Goal: Transaction & Acquisition: Purchase product/service

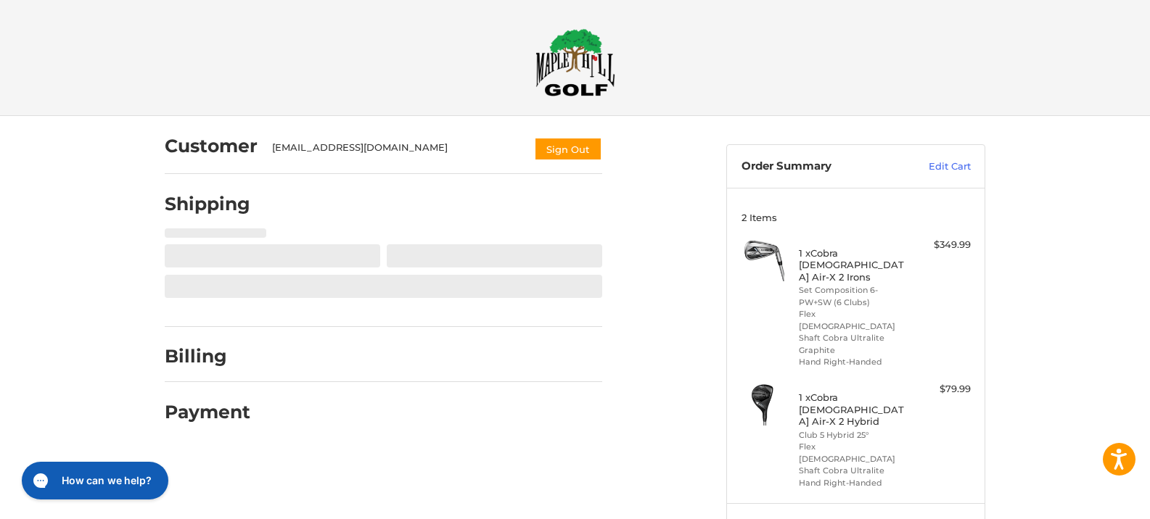
select select "**"
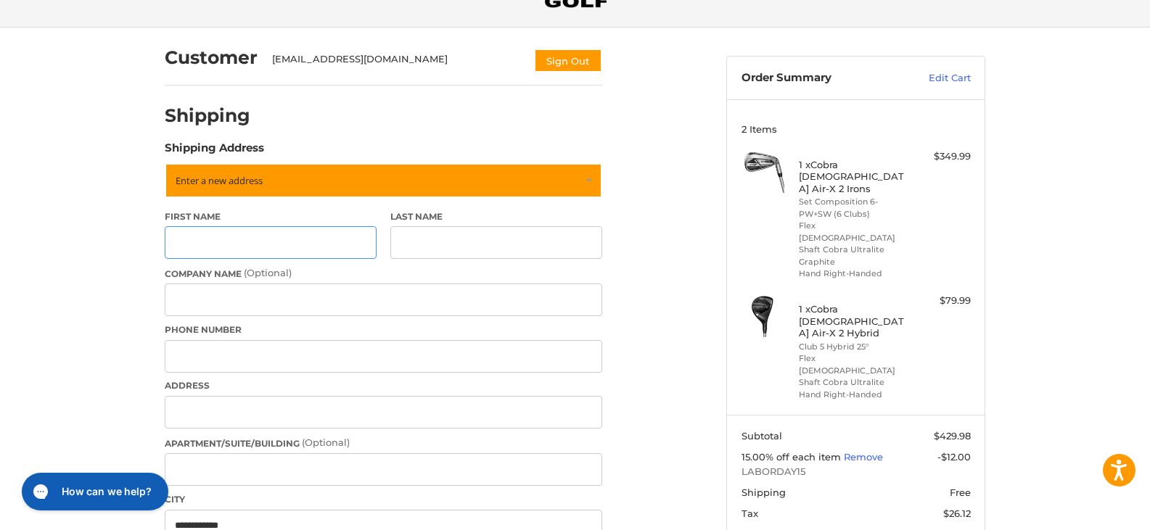
scroll to position [161, 0]
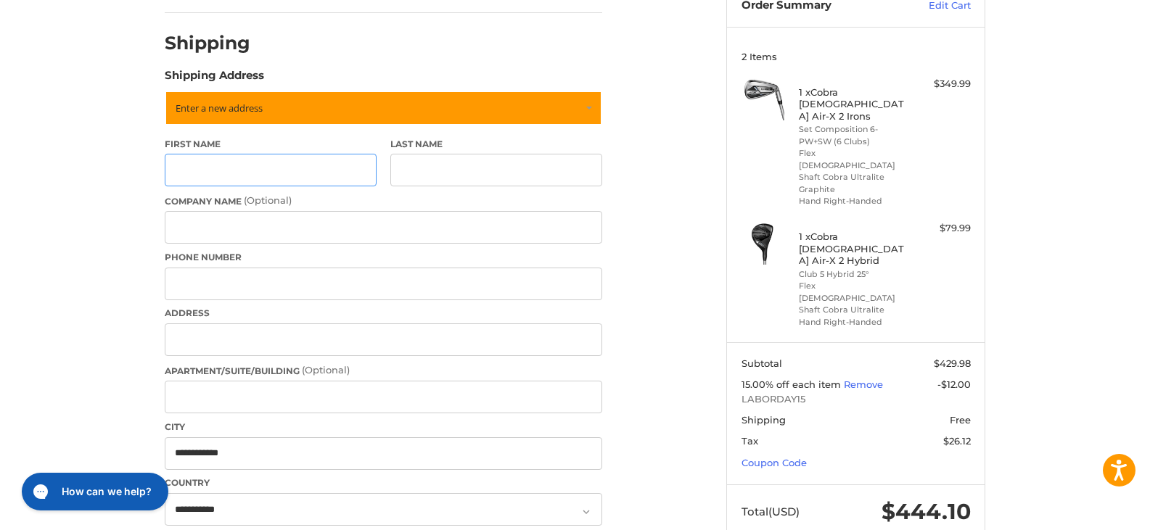
click at [346, 172] on input "First Name" at bounding box center [271, 170] width 212 height 33
type input "*****"
type input "**********"
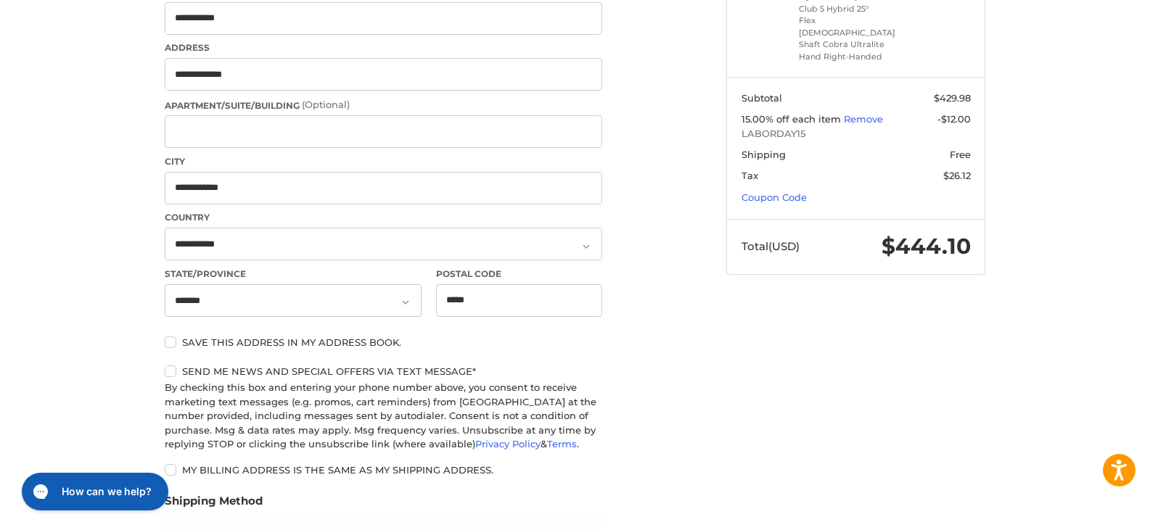
scroll to position [524, 0]
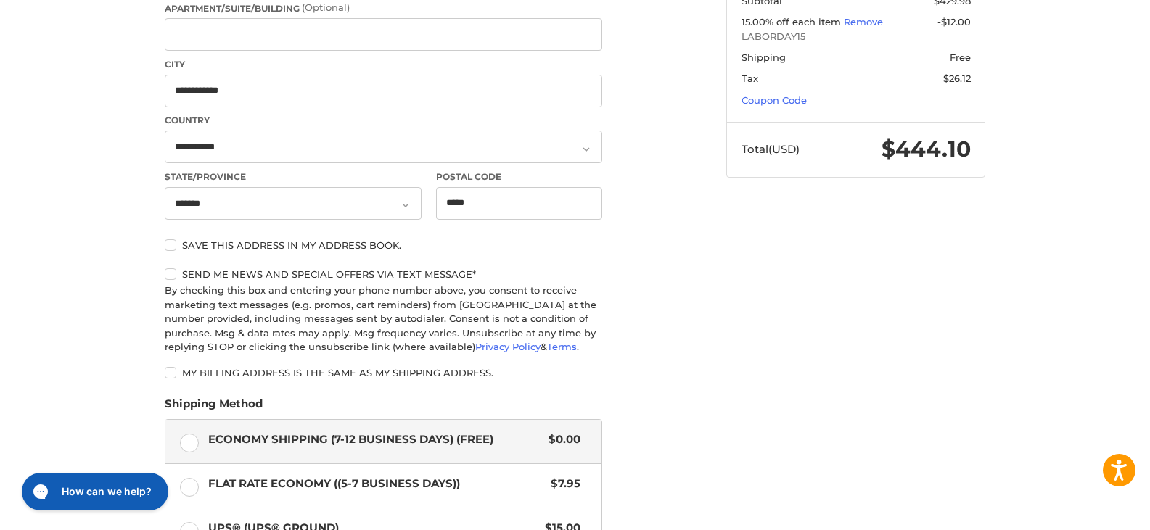
click at [174, 242] on label "Save this address in my address book." at bounding box center [383, 245] width 437 height 12
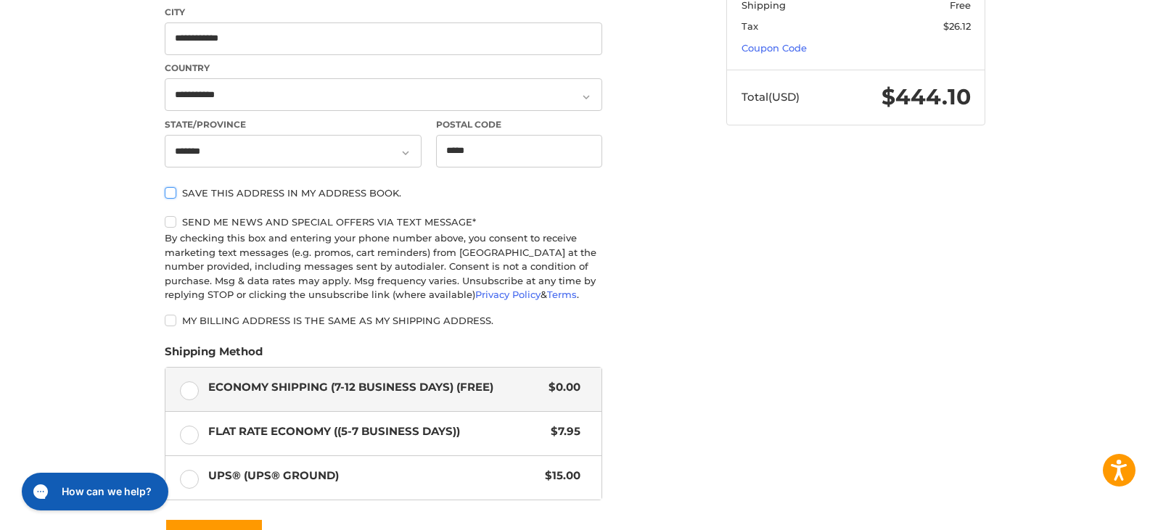
scroll to position [669, 0]
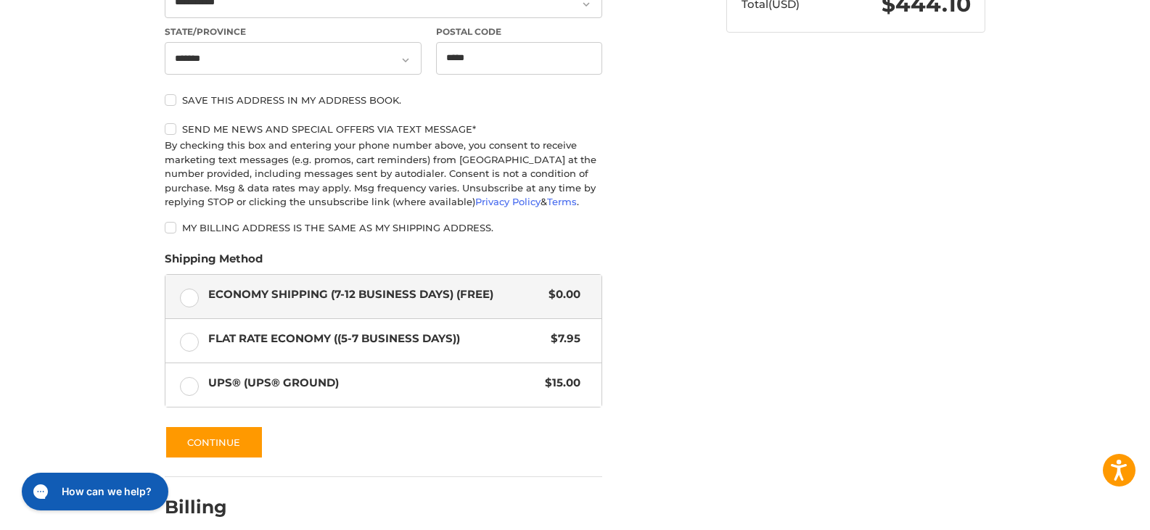
click at [184, 301] on label "Economy Shipping (7-12 Business Days) (Free) $0.00" at bounding box center [383, 297] width 436 height 44
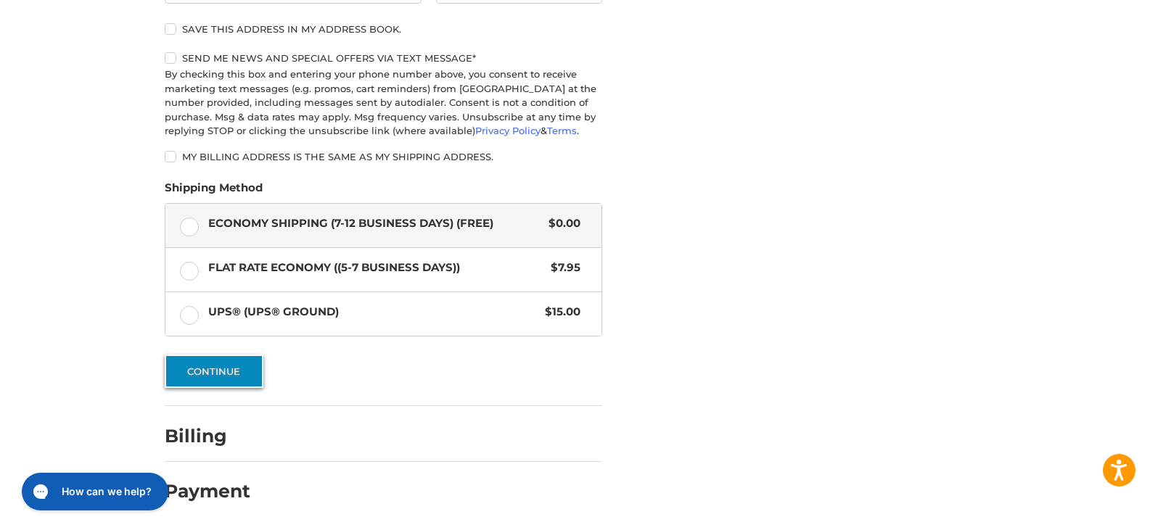
click at [217, 379] on button "Continue" at bounding box center [214, 371] width 99 height 33
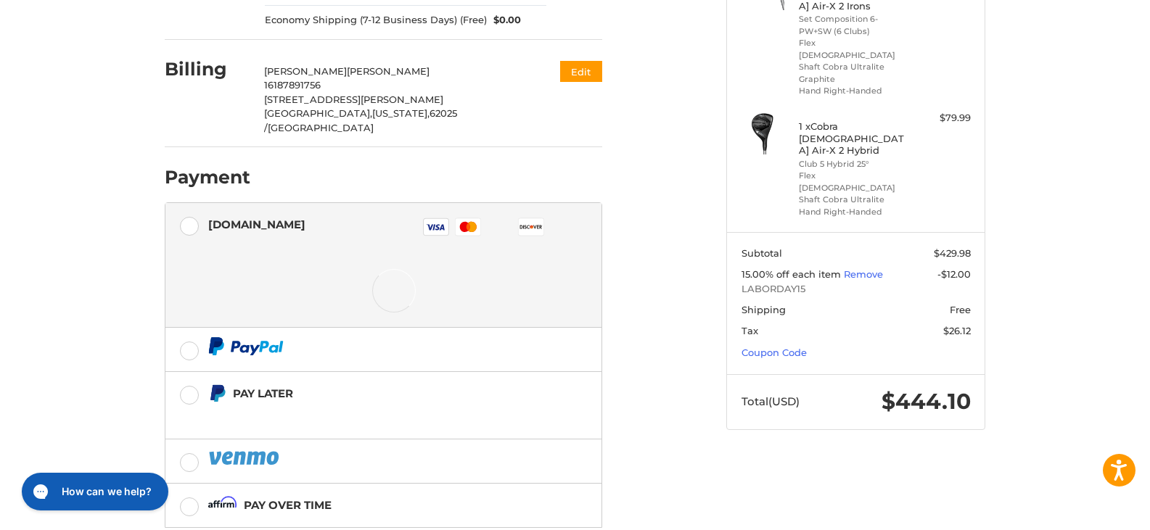
scroll to position [297, 0]
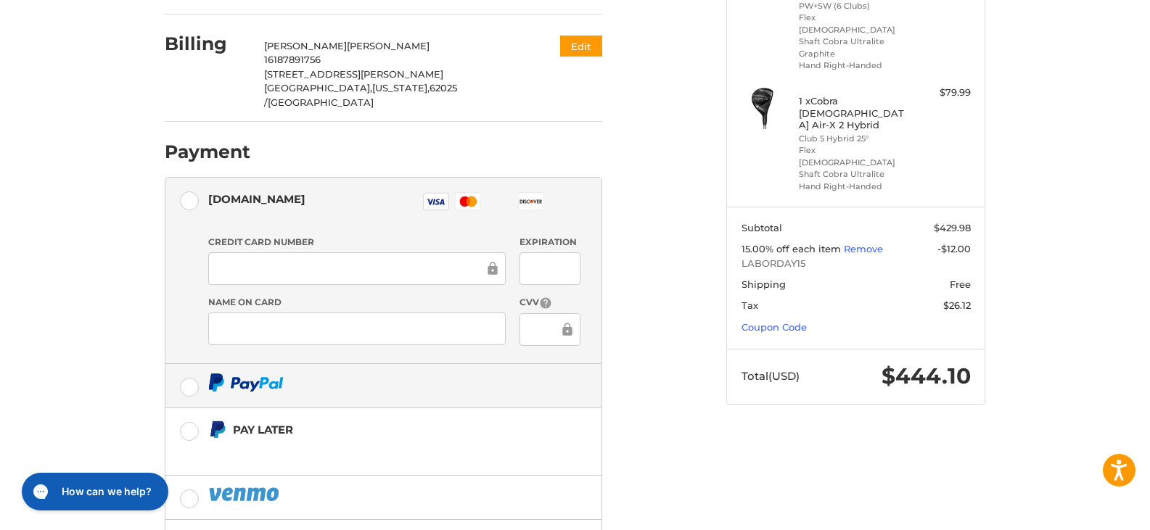
click at [193, 364] on label at bounding box center [383, 386] width 436 height 44
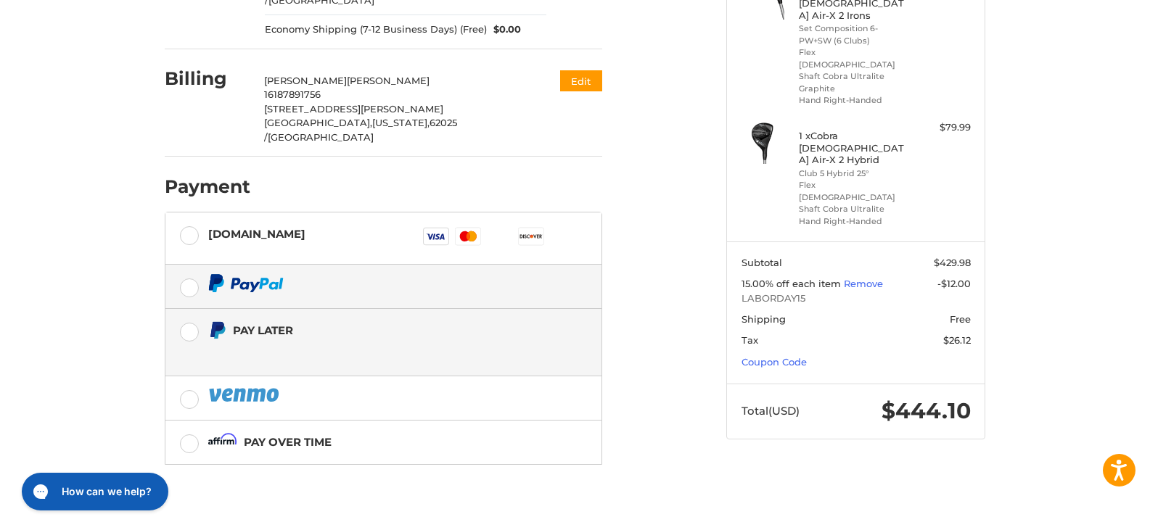
click at [188, 309] on label "Pay Later" at bounding box center [383, 342] width 436 height 67
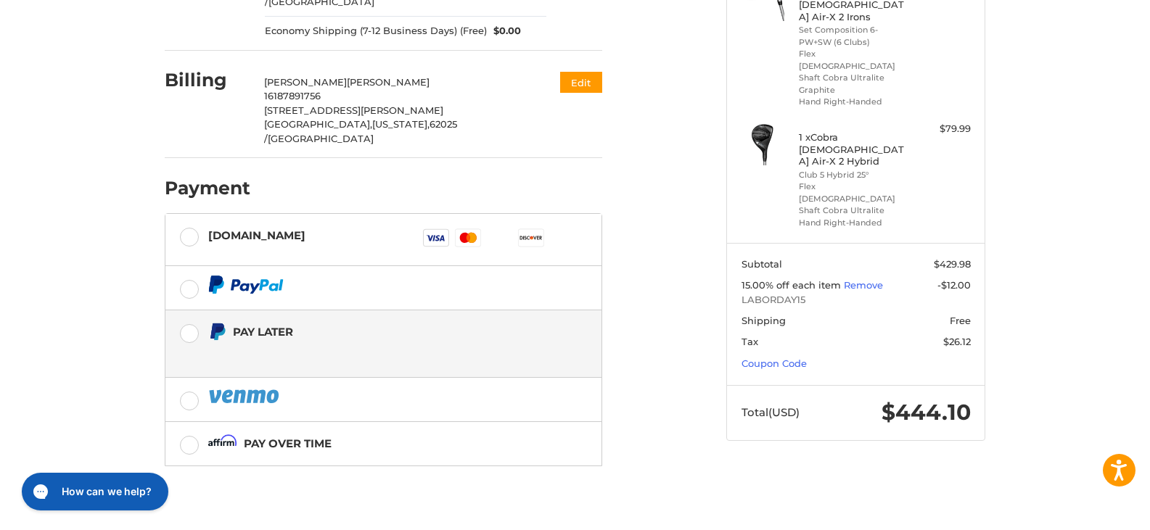
scroll to position [262, 0]
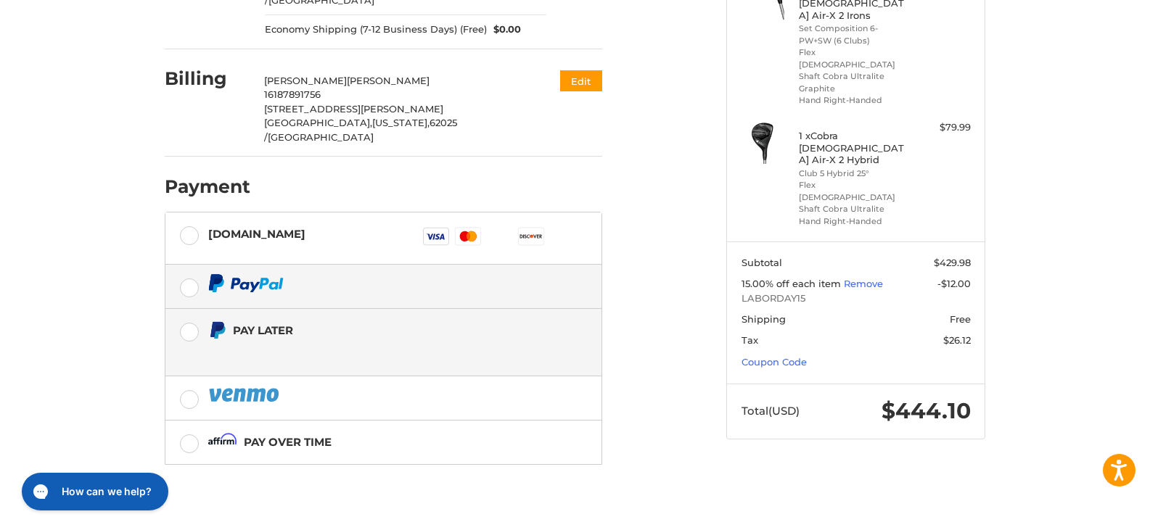
click at [192, 265] on label at bounding box center [383, 287] width 436 height 44
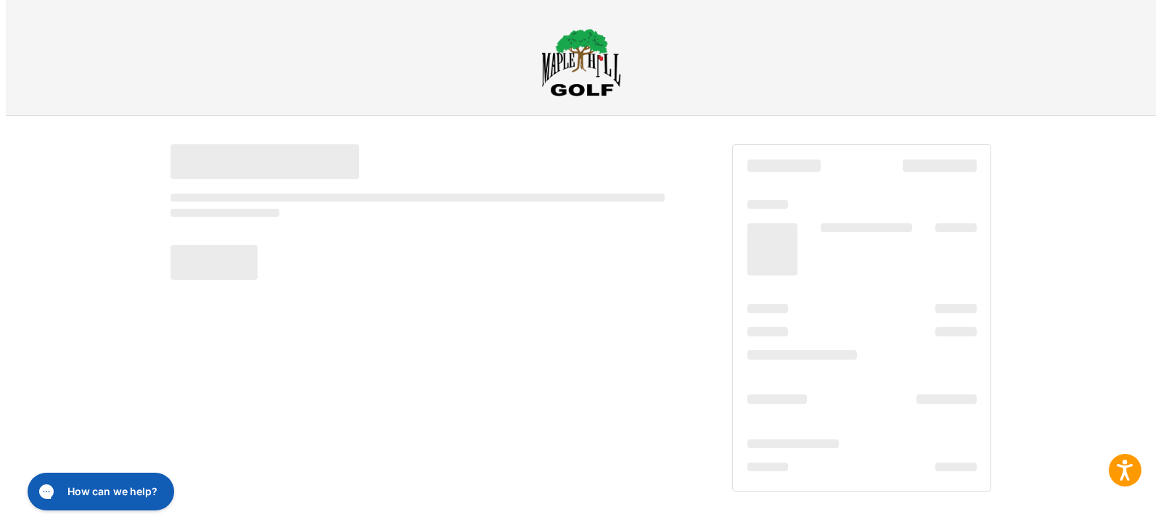
scroll to position [0, 0]
